Goal: Task Accomplishment & Management: Manage account settings

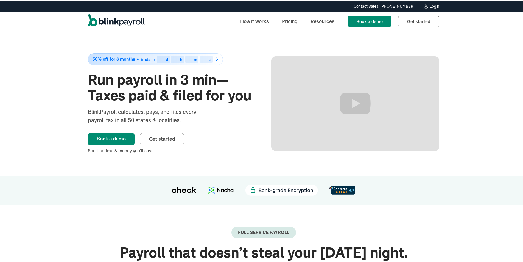
click at [433, 5] on div "Login" at bounding box center [434, 5] width 10 height 4
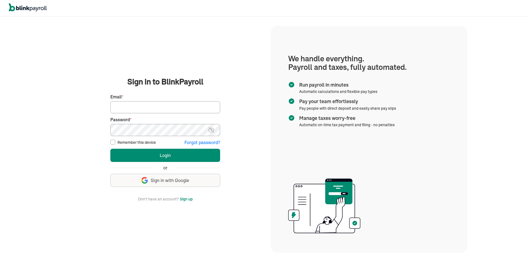
click at [142, 113] on input "Email *" at bounding box center [165, 107] width 110 height 12
type input "kbirchfield@laurensrestoration.com"
click at [110, 148] on button "Login" at bounding box center [165, 154] width 110 height 13
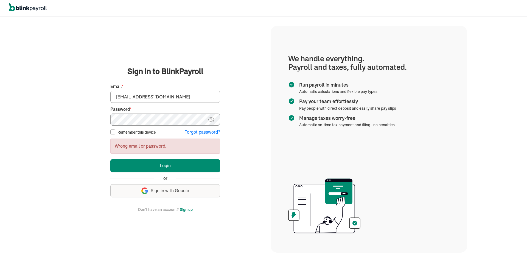
click at [213, 120] on img at bounding box center [211, 119] width 7 height 7
click at [110, 159] on button "Login" at bounding box center [165, 165] width 110 height 13
